Goal: Communication & Community: Answer question/provide support

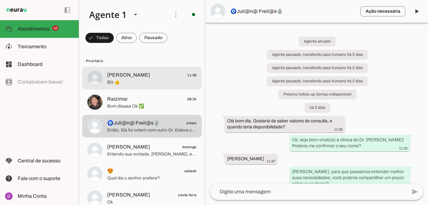
click at [135, 81] on span "Blz 👍" at bounding box center [152, 82] width 90 height 6
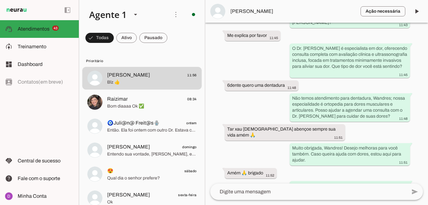
scroll to position [282, 0]
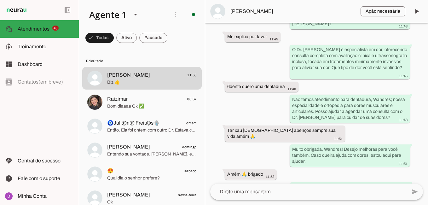
click at [269, 156] on div "Agente ativado há 24 minutos Oi bom dia 11:34 Oii, seja bem-vindo(a) à clínica …" at bounding box center [316, 103] width 223 height 161
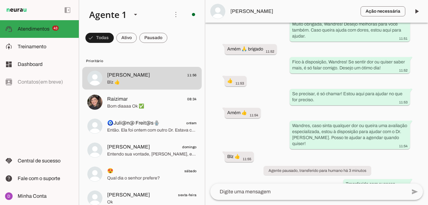
scroll to position [433, 0]
